Goal: Find specific page/section: Find specific page/section

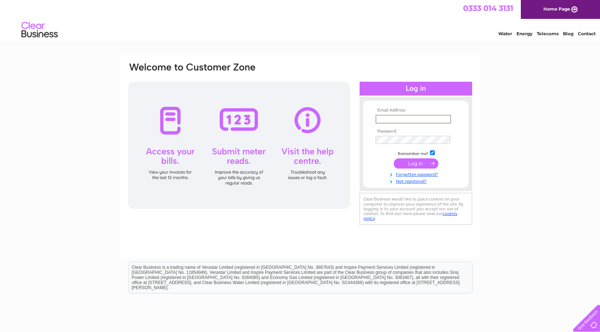
click at [395, 116] on input "text" at bounding box center [414, 119] width 76 height 9
type input "tracey_p1965@hotmail.co.uk"
click at [413, 164] on input "submit" at bounding box center [416, 163] width 45 height 10
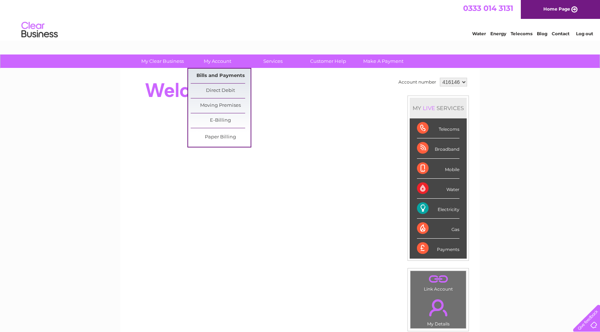
click at [220, 75] on link "Bills and Payments" at bounding box center [221, 76] width 60 height 15
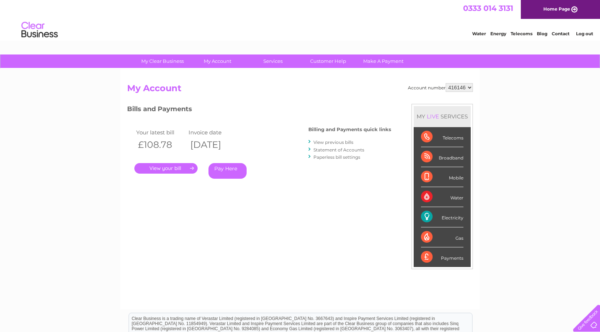
click at [166, 167] on link "." at bounding box center [165, 168] width 63 height 11
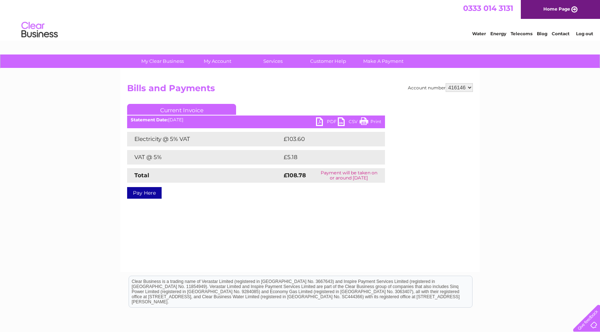
click at [363, 122] on link "Print" at bounding box center [371, 122] width 22 height 11
click at [585, 35] on link "Log out" at bounding box center [585, 33] width 17 height 5
